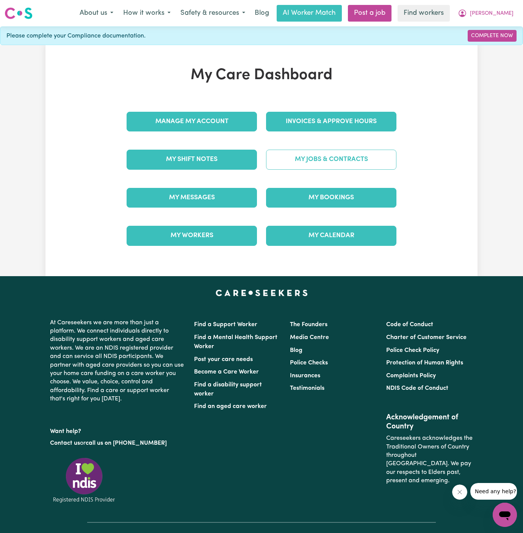
click at [317, 166] on link "My Jobs & Contracts" at bounding box center [331, 160] width 130 height 20
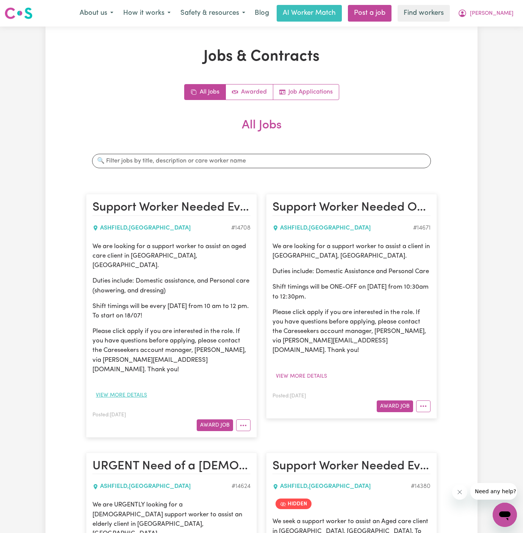
click at [135, 390] on button "View more details" at bounding box center [121, 396] width 58 height 12
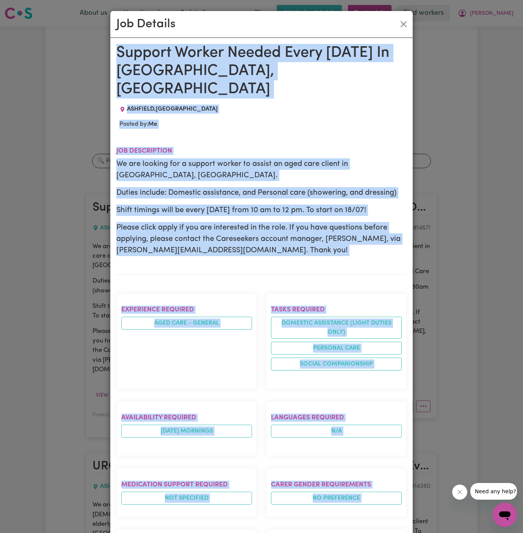
drag, startPoint x: 117, startPoint y: 55, endPoint x: 217, endPoint y: 533, distance: 488.4
click at [217, 533] on div "Support Worker Needed Every Friday In Ashfield, NSW ASHFIELD , New South Wales …" at bounding box center [261, 417] width 290 height 746
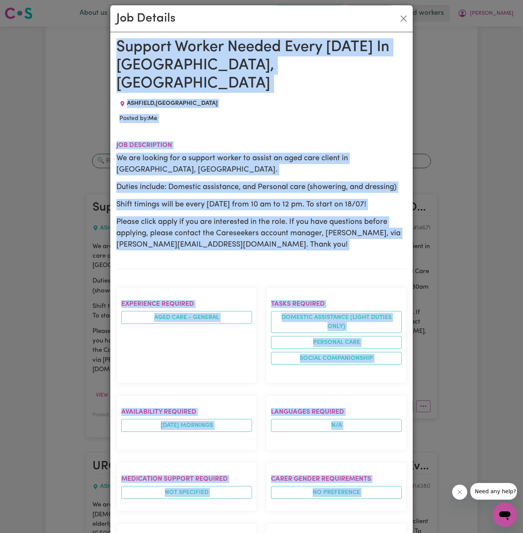
scroll to position [241, 0]
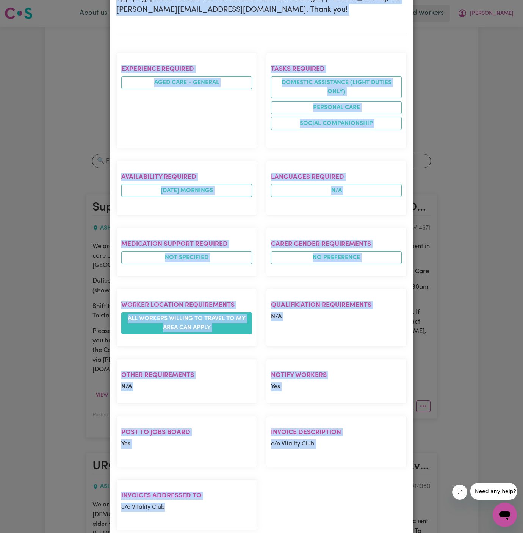
copy div "Support Worker Needed Every Friday In Ashfield, NSW ASHFIELD , New South Wales …"
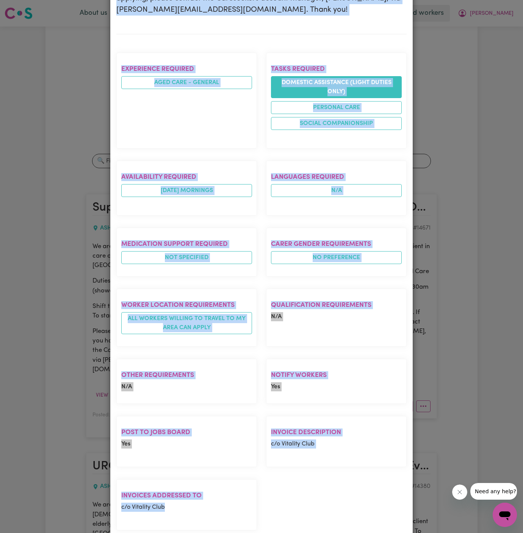
scroll to position [0, 0]
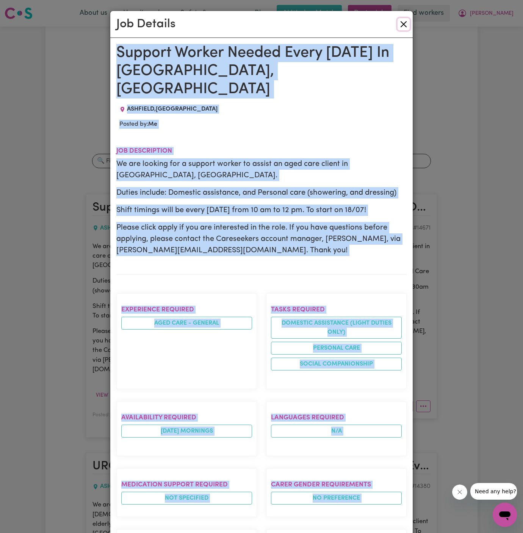
click at [401, 26] on button "Close" at bounding box center [404, 24] width 12 height 12
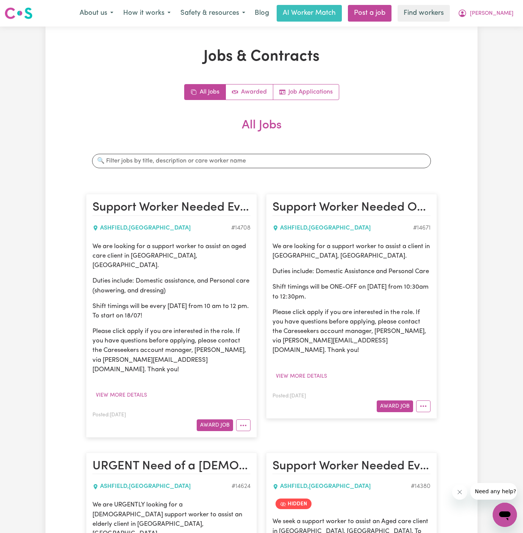
click at [506, 12] on span "Simon" at bounding box center [492, 13] width 44 height 8
click at [392, 4] on nav "Menu About us How it works Safety & resources Blog AI Worker Match Post a job F…" at bounding box center [261, 13] width 523 height 27
click at [392, 9] on link "Post a job" at bounding box center [370, 13] width 44 height 17
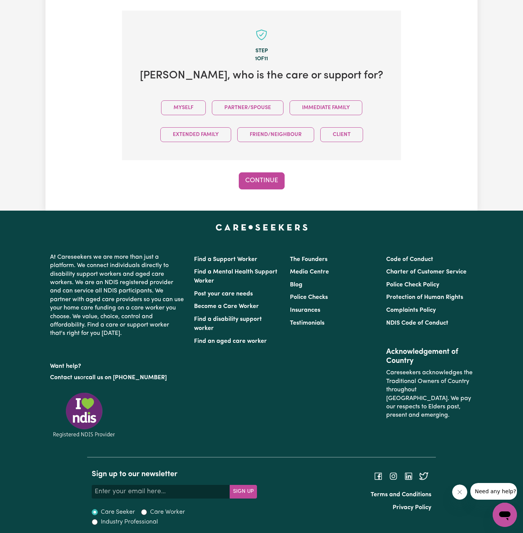
scroll to position [189, 0]
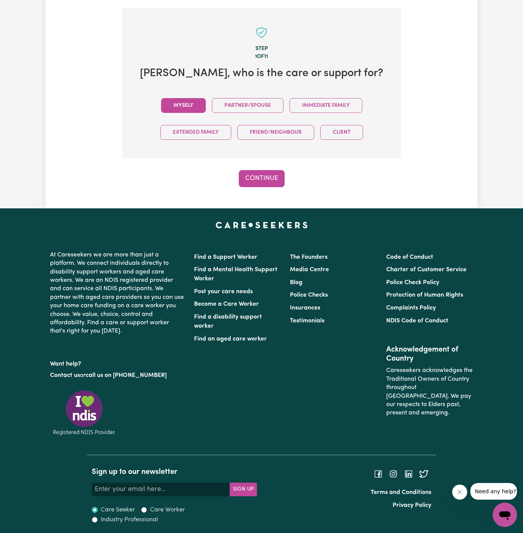
click at [188, 102] on button "Myself" at bounding box center [183, 105] width 45 height 15
click at [274, 174] on button "Continue" at bounding box center [262, 178] width 46 height 17
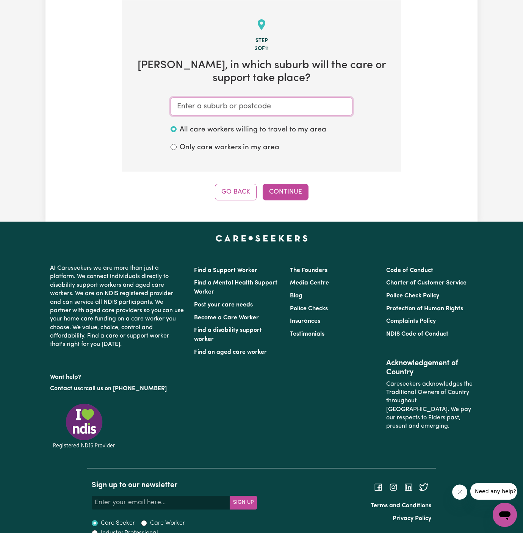
click at [272, 113] on input "text" at bounding box center [262, 106] width 182 height 18
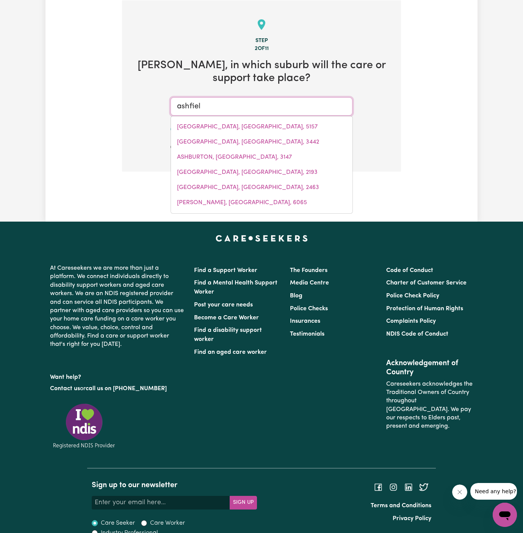
type input "ashfield"
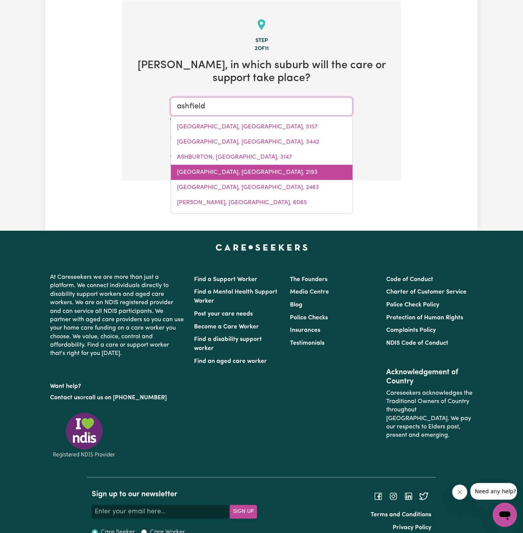
type input "ashfield, New South Wales, 2131"
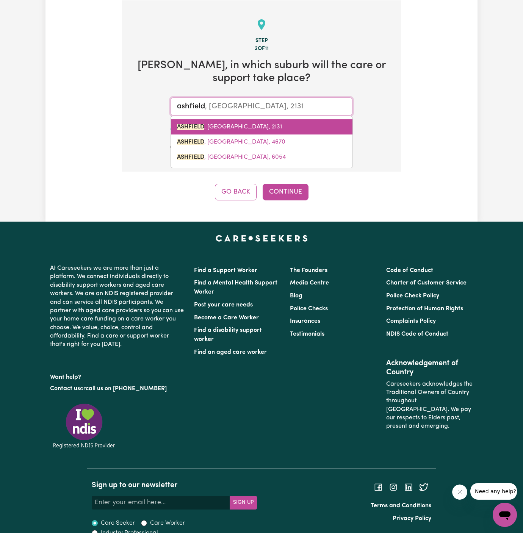
click at [245, 131] on link "ASHFIELD , New South Wales, 2131" at bounding box center [262, 126] width 182 height 15
type input "ASHFIELD, New South Wales, 2131"
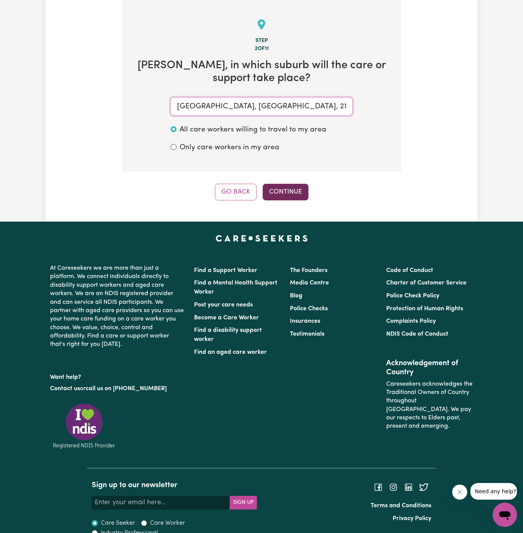
type input "ASHFIELD, New South Wales, 2131"
click at [290, 192] on button "Continue" at bounding box center [286, 192] width 46 height 17
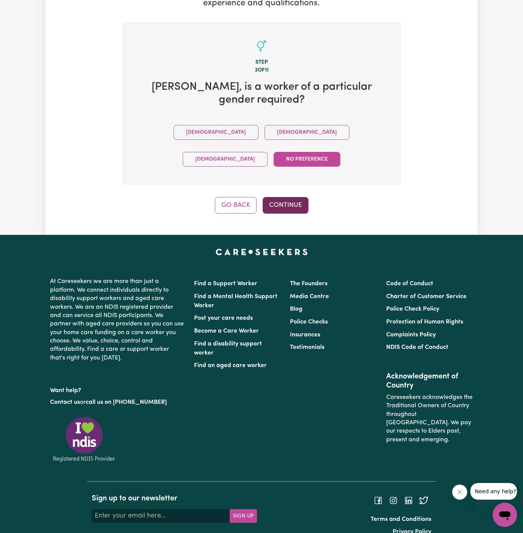
click at [284, 197] on button "Continue" at bounding box center [286, 205] width 46 height 17
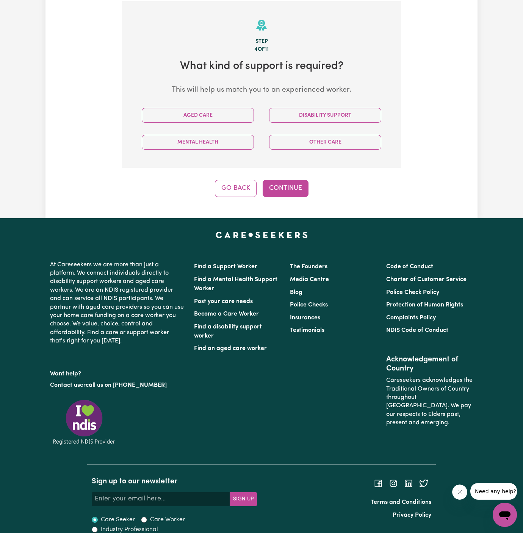
scroll to position [197, 0]
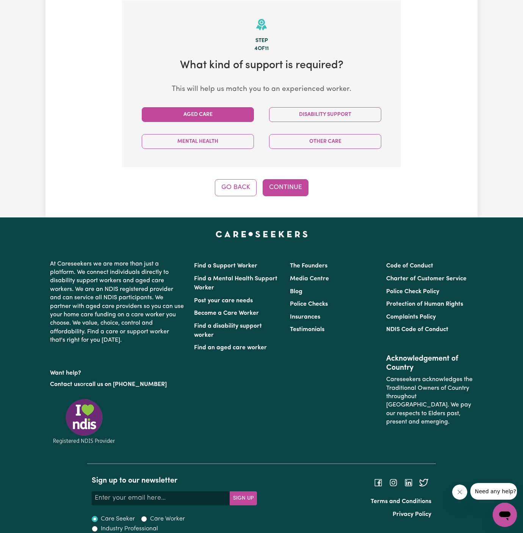
click at [236, 121] on button "Aged Care" at bounding box center [198, 114] width 112 height 15
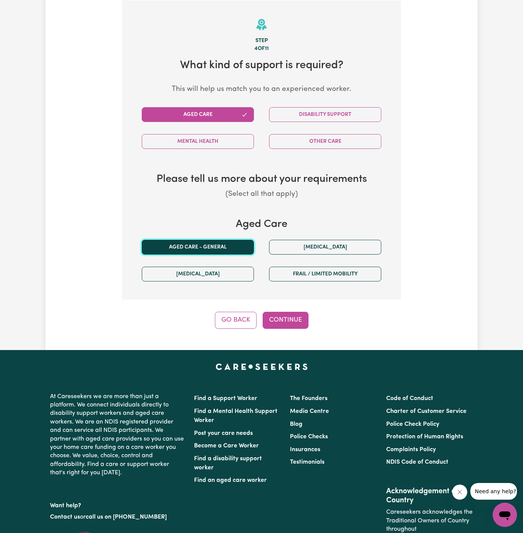
click at [225, 240] on button "Aged care - General" at bounding box center [198, 247] width 112 height 15
click at [286, 316] on button "Continue" at bounding box center [286, 320] width 46 height 17
select select "AGED_HOME_CARE"
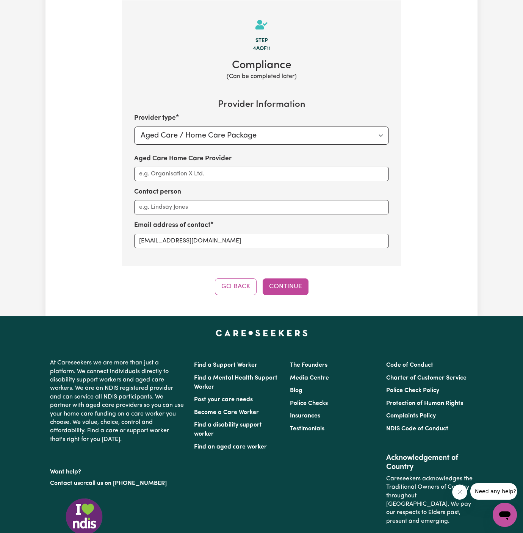
click at [303, 295] on div "Tell us your care and support requirements Welcome to Careseekers. We are excit…" at bounding box center [261, 73] width 432 height 487
click at [288, 288] on button "Continue" at bounding box center [286, 287] width 46 height 17
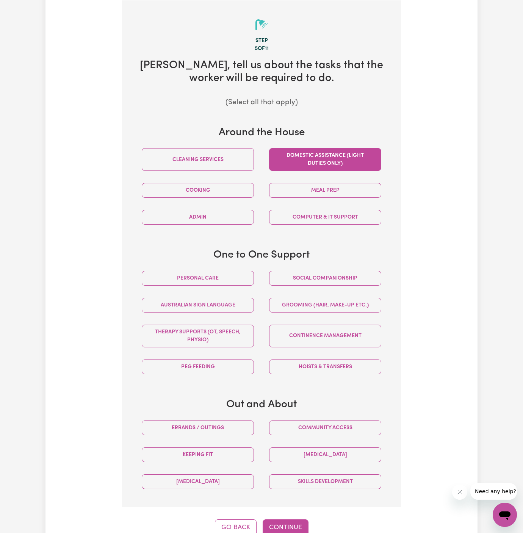
click at [315, 163] on button "Domestic assistance (light duties only)" at bounding box center [325, 159] width 112 height 23
click at [282, 526] on button "Continue" at bounding box center [286, 528] width 46 height 17
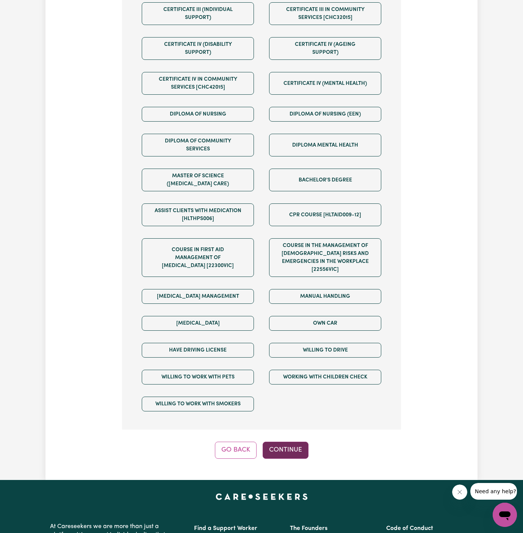
click at [290, 446] on button "Continue" at bounding box center [286, 450] width 46 height 17
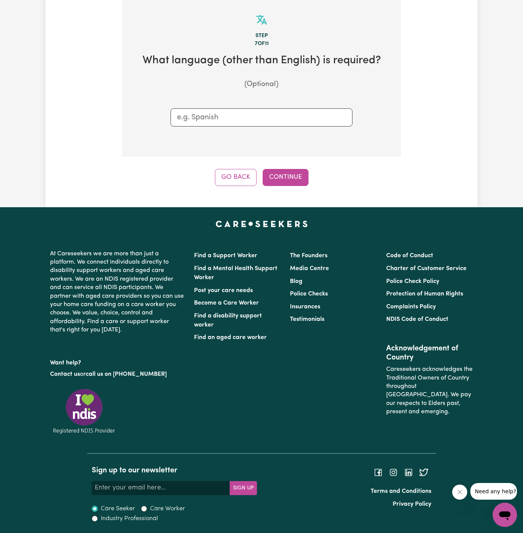
scroll to position [197, 0]
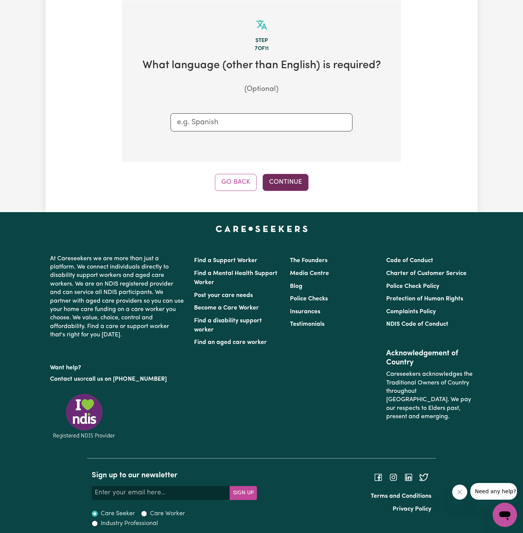
click at [285, 176] on button "Continue" at bounding box center [286, 182] width 46 height 17
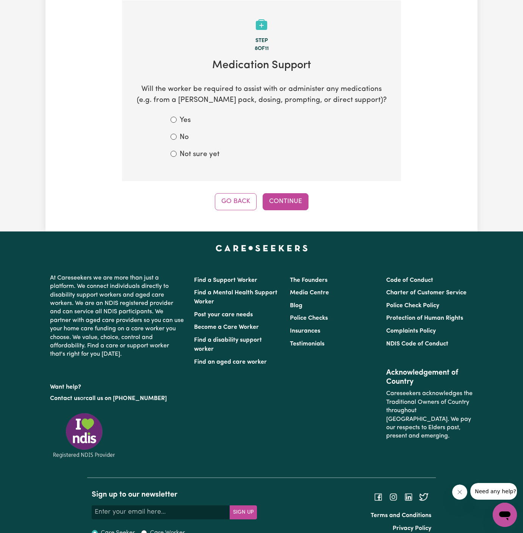
click at [184, 136] on label "No" at bounding box center [184, 137] width 9 height 11
click at [177, 136] on input "No" at bounding box center [174, 137] width 6 height 6
radio input "true"
click at [298, 203] on button "Continue" at bounding box center [286, 201] width 46 height 17
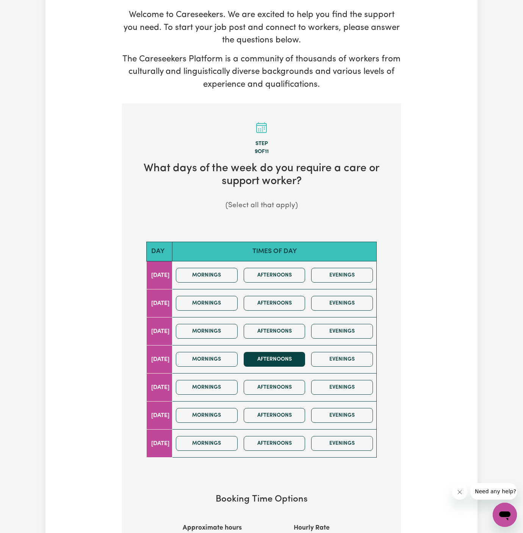
scroll to position [146, 0]
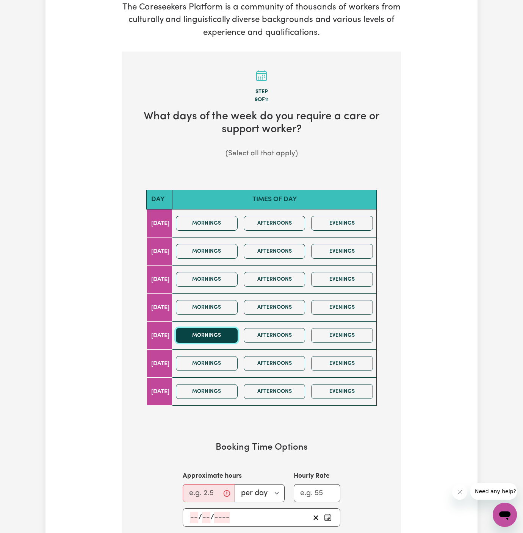
click at [226, 333] on button "Mornings" at bounding box center [207, 335] width 62 height 15
click at [286, 334] on button "Afternoons" at bounding box center [275, 335] width 62 height 15
click at [202, 487] on input "Approximate hours" at bounding box center [209, 493] width 52 height 18
type input "2"
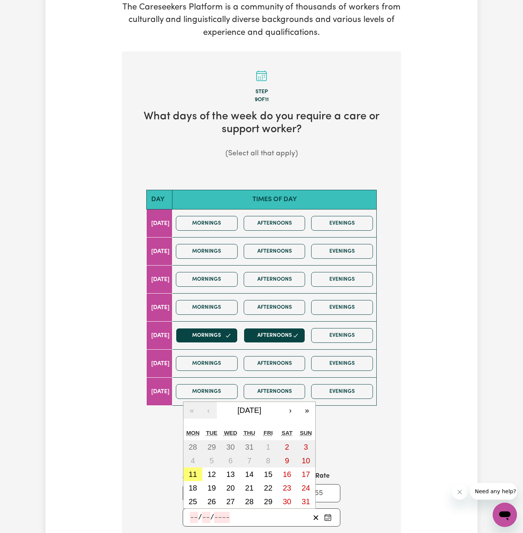
click at [196, 512] on input "number" at bounding box center [194, 517] width 8 height 11
click at [269, 475] on abbr "15" at bounding box center [268, 474] width 8 height 8
type input "2025-08-15"
type input "15"
type input "8"
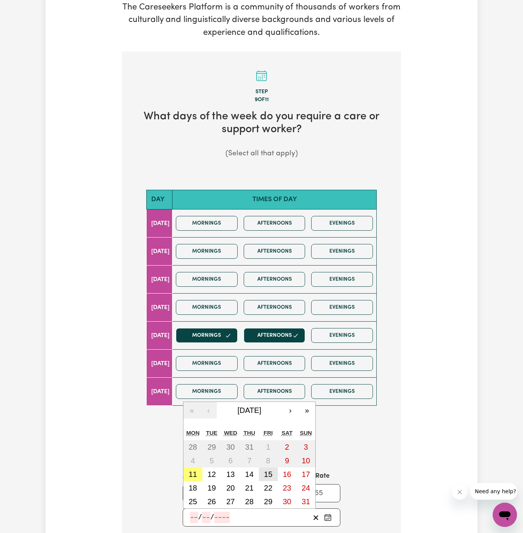
type input "2025"
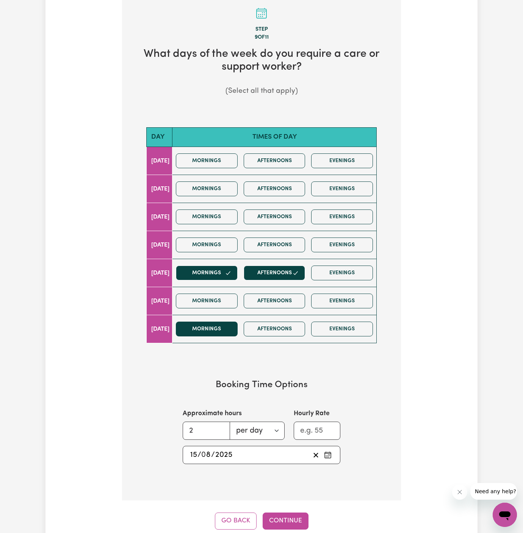
scroll to position [269, 0]
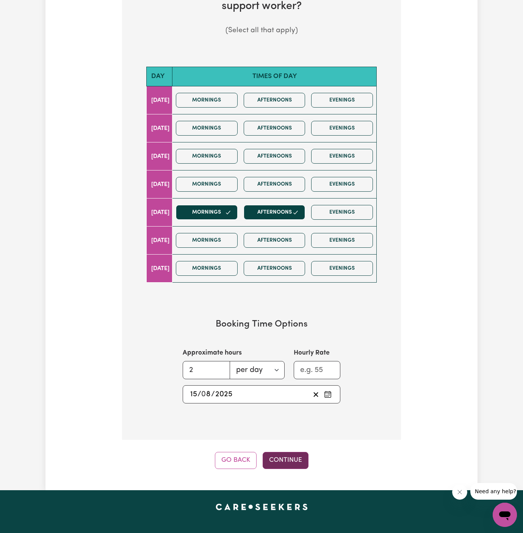
click at [292, 457] on button "Continue" at bounding box center [286, 460] width 46 height 17
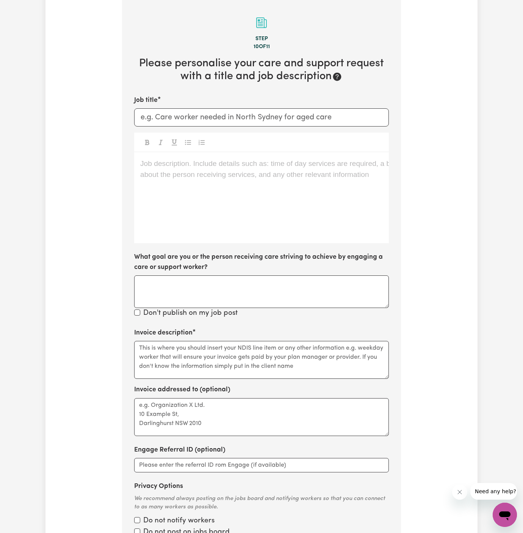
scroll to position [197, 0]
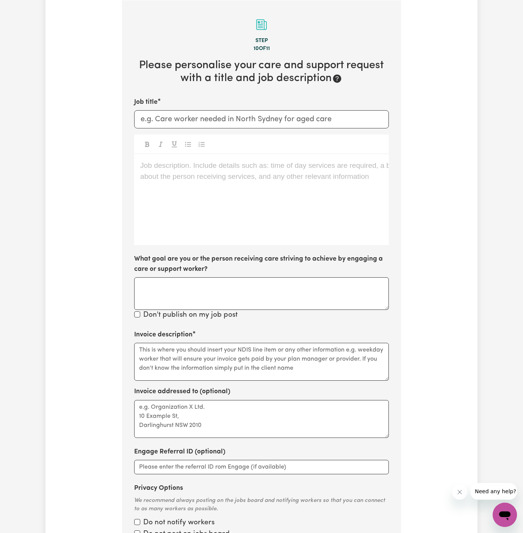
click at [251, 216] on div "Job description. Include details such as: time of day services are required, a …" at bounding box center [261, 199] width 255 height 91
click at [182, 194] on div "Job description. Include details such as: time of day services are required, a …" at bounding box center [261, 199] width 255 height 91
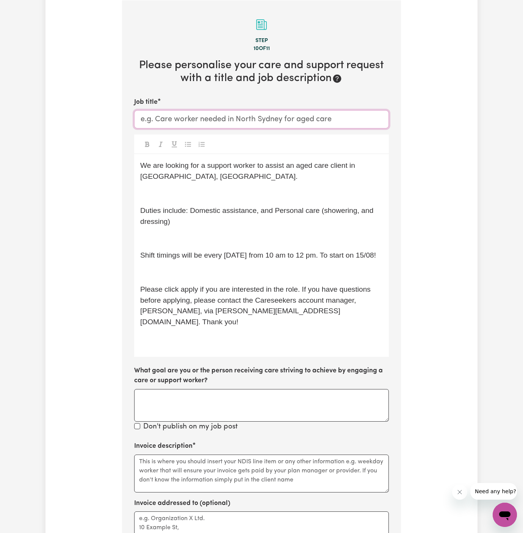
click at [268, 125] on input "Job title" at bounding box center [261, 119] width 255 height 18
click at [285, 119] on input "Job title" at bounding box center [261, 119] width 255 height 18
paste input "Support Worker Needed Every Friday In Ashfield, NSW"
type input "Support Worker Needed Every Friday In Ashfield, NSW"
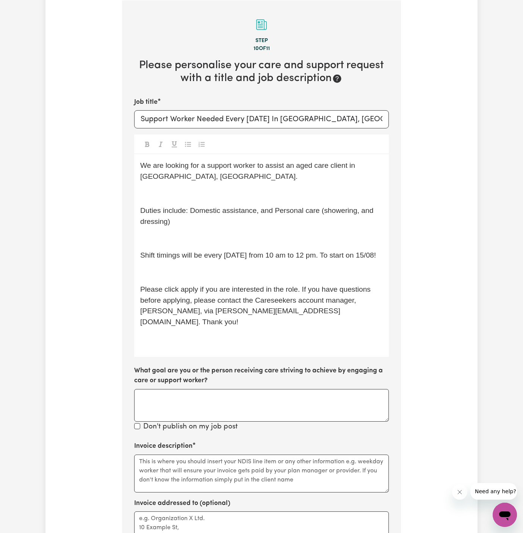
click at [278, 178] on p "We are looking for a support worker to assist an aged care client in Ashfield, …" at bounding box center [261, 171] width 243 height 22
click at [277, 197] on p "﻿" at bounding box center [261, 193] width 243 height 11
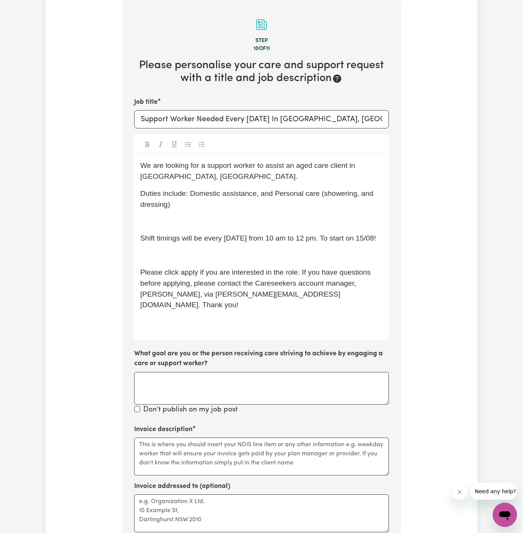
click at [269, 212] on div "We are looking for a support worker to assist an aged care client in Ashfield, …" at bounding box center [261, 247] width 255 height 186
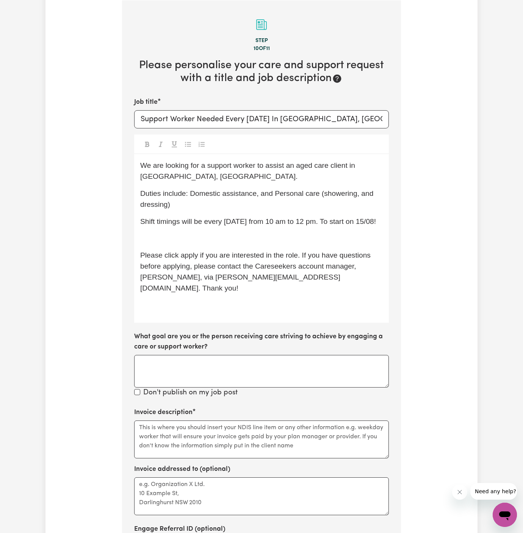
click at [257, 227] on div "We are looking for a support worker to assist an aged care client in Ashfield, …" at bounding box center [261, 238] width 255 height 169
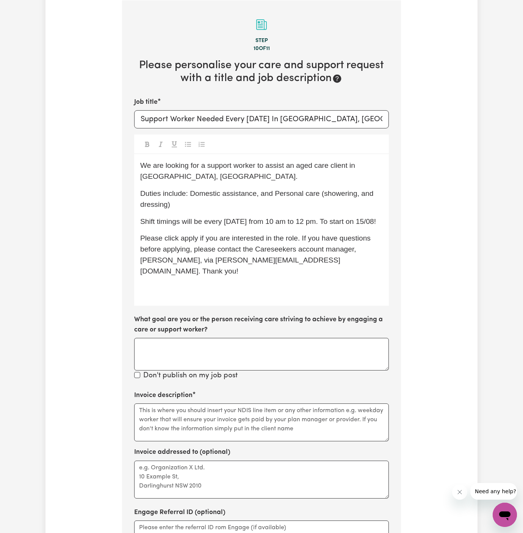
click at [237, 283] on p "﻿" at bounding box center [261, 288] width 243 height 11
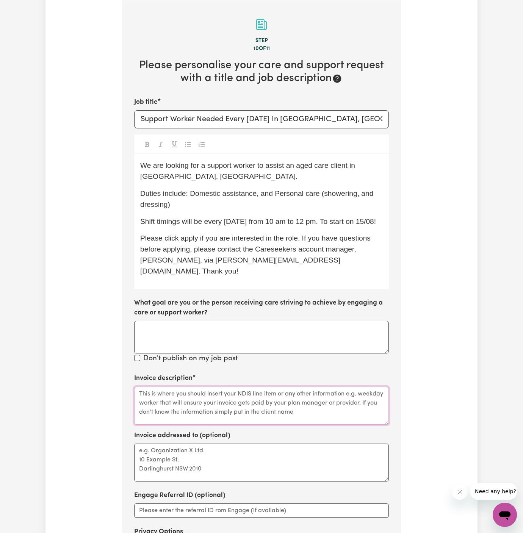
click at [260, 389] on textarea "Invoice description" at bounding box center [261, 406] width 255 height 38
click at [350, 390] on textarea "Invoice description" at bounding box center [261, 406] width 255 height 38
paste textarea "c/o Vitality Club"
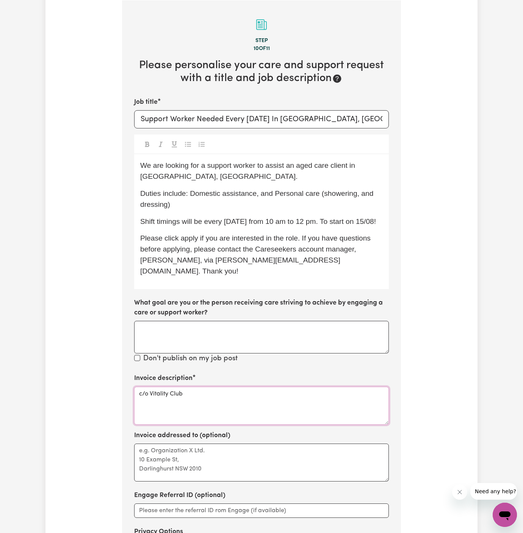
type textarea "c/o Vitality Club"
click at [348, 444] on textarea "Invoice addressed to (optional)" at bounding box center [261, 463] width 255 height 38
click at [346, 464] on textarea "Invoice addressed to (optional)" at bounding box center [261, 463] width 255 height 38
paste textarea "c/o Vitality Club"
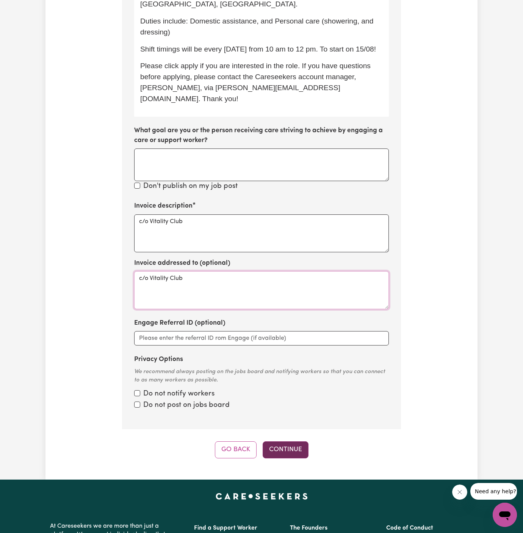
type textarea "c/o Vitality Club"
click at [287, 442] on button "Continue" at bounding box center [286, 450] width 46 height 17
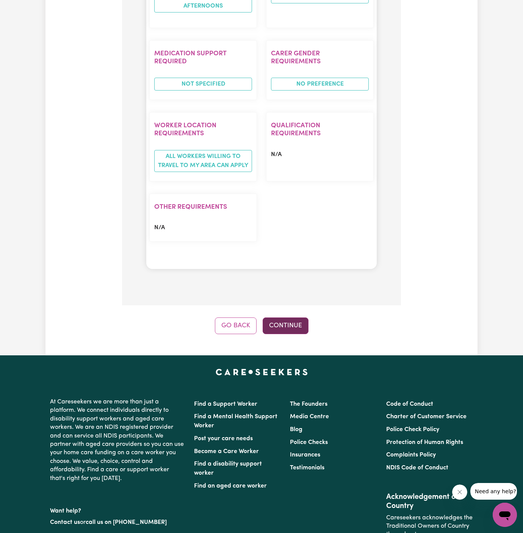
click at [293, 318] on button "Continue" at bounding box center [286, 326] width 46 height 17
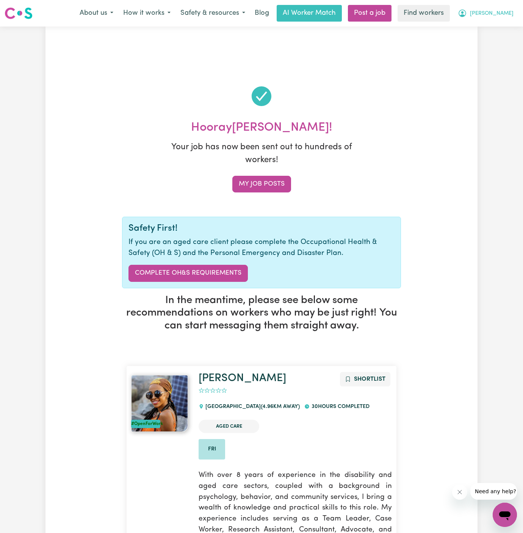
click at [506, 12] on span "Simon" at bounding box center [492, 13] width 44 height 8
click at [506, 23] on link "My Dashboard" at bounding box center [488, 29] width 60 height 14
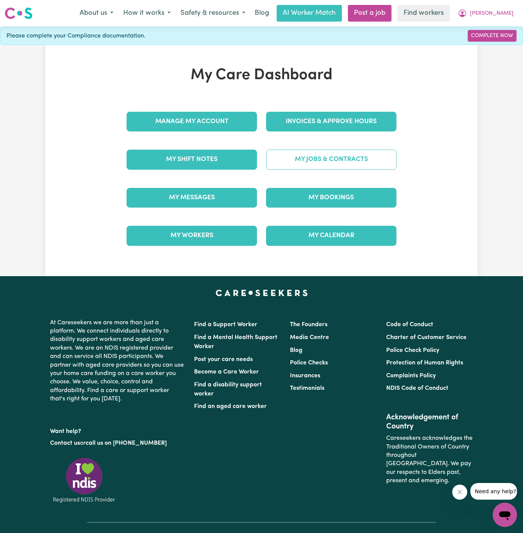
click at [359, 163] on link "My Jobs & Contracts" at bounding box center [331, 160] width 130 height 20
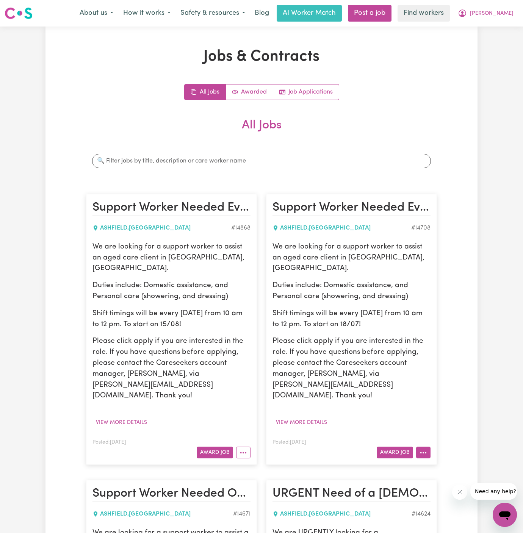
click at [427, 447] on button "More options" at bounding box center [423, 453] width 14 height 12
click at [447, 462] on link "Hide Job" at bounding box center [447, 469] width 60 height 15
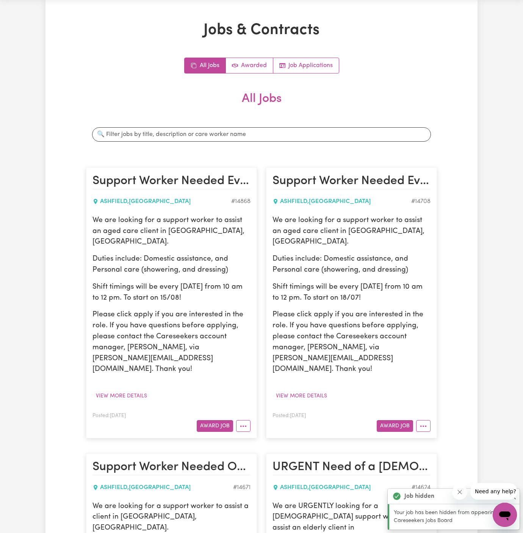
scroll to position [80, 0]
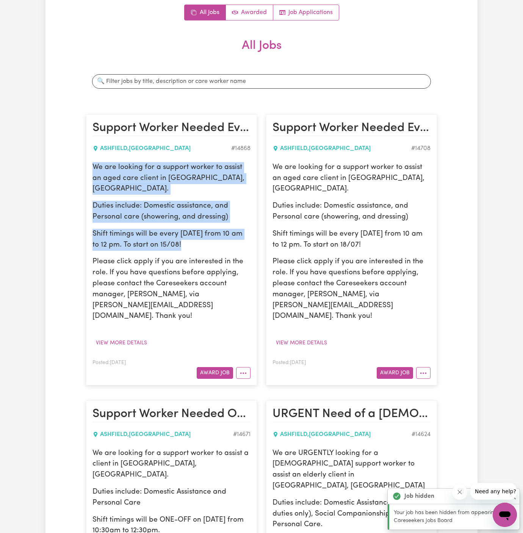
drag, startPoint x: 93, startPoint y: 168, endPoint x: 190, endPoint y: 238, distance: 119.7
click at [190, 238] on div "We are looking for a support worker to assist an aged care client in Ashfield, …" at bounding box center [171, 242] width 158 height 160
copy div "We are looking for a support worker to assist an aged care client in Ashfield, …"
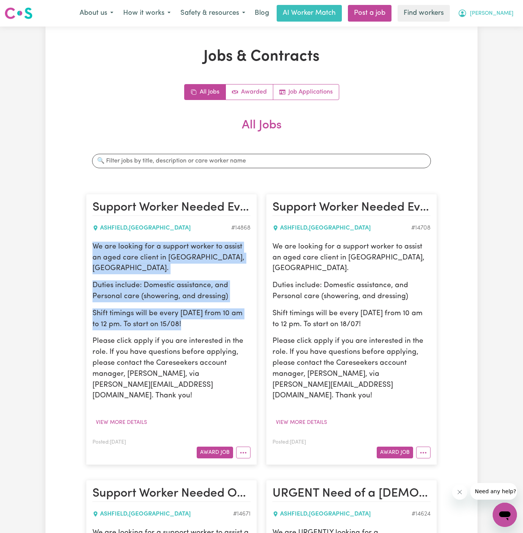
click at [504, 17] on span "Simon" at bounding box center [492, 13] width 44 height 8
click at [504, 29] on link "My Dashboard" at bounding box center [488, 29] width 60 height 14
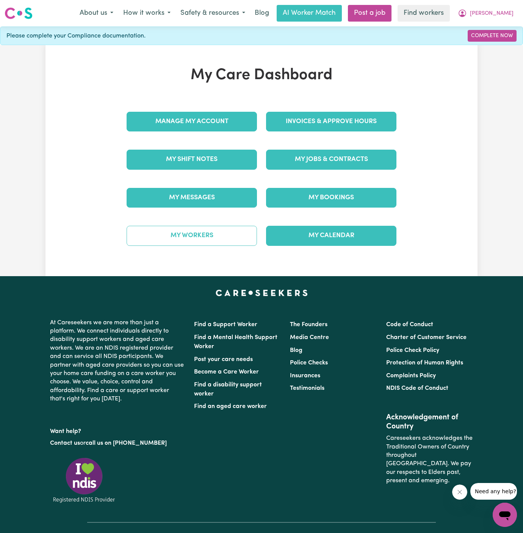
click at [214, 232] on link "My Workers" at bounding box center [192, 236] width 130 height 20
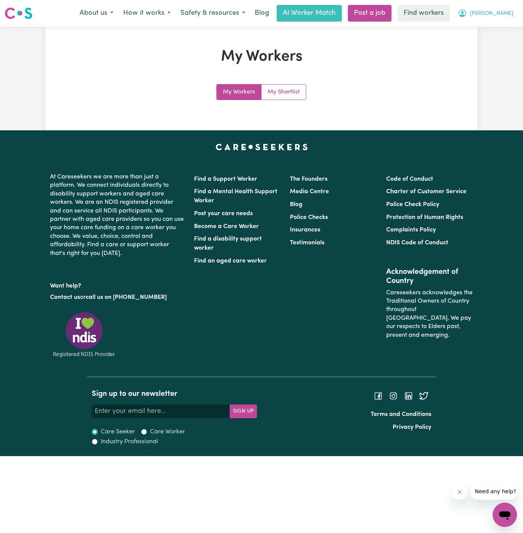
click at [498, 13] on span "Simon" at bounding box center [492, 13] width 44 height 8
click at [513, 38] on link "Logout" at bounding box center [488, 43] width 60 height 14
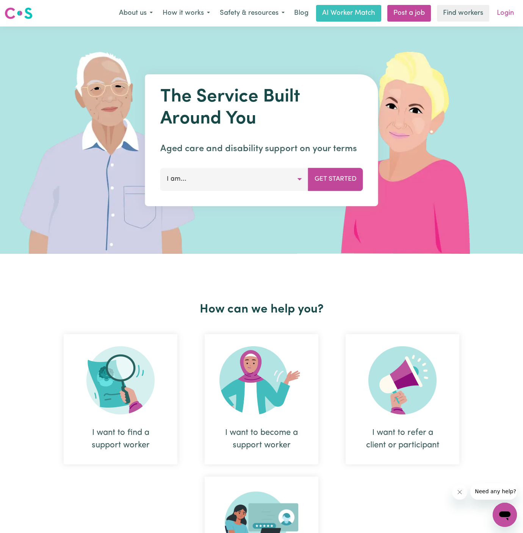
click at [513, 19] on link "Login" at bounding box center [505, 13] width 26 height 17
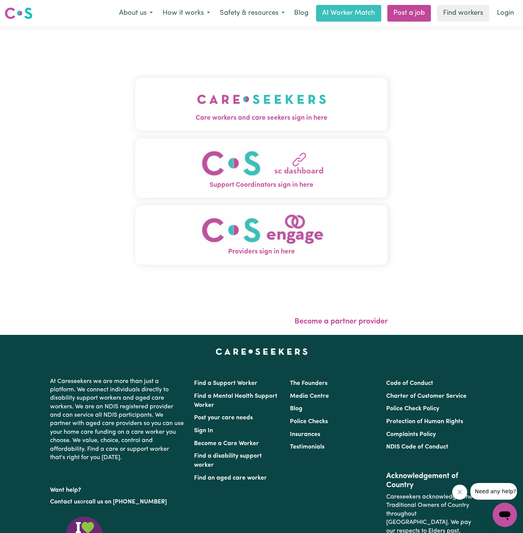
click at [279, 112] on img "Care workers and care seekers sign in here" at bounding box center [261, 99] width 129 height 28
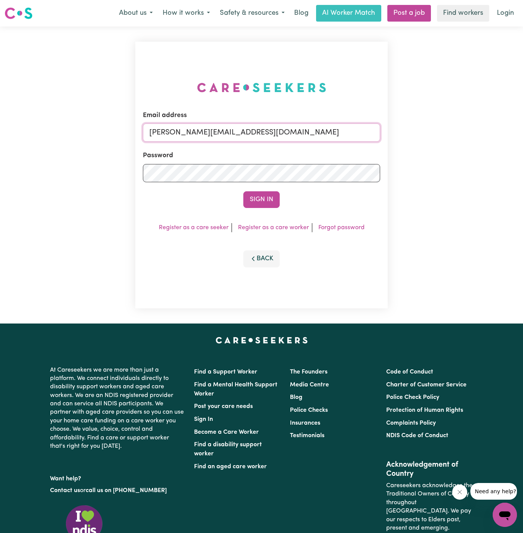
click at [340, 132] on input "dyan@careseekers.com.au" at bounding box center [261, 133] width 237 height 18
drag, startPoint x: 190, startPoint y: 133, endPoint x: 453, endPoint y: 158, distance: 264.6
click at [453, 158] on div "Email address superuser~RosalindTaylorYS@careseekers.com.au Password Sign In Re…" at bounding box center [261, 175] width 523 height 297
type input "superuser~EmelitaMckeoughVC@careseekers.com.au"
click at [243, 191] on button "Sign In" at bounding box center [261, 199] width 36 height 17
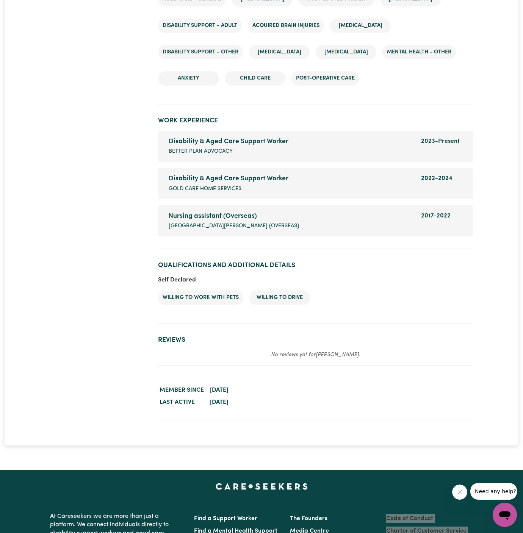
scroll to position [1305, 0]
